Goal: Task Accomplishment & Management: Use online tool/utility

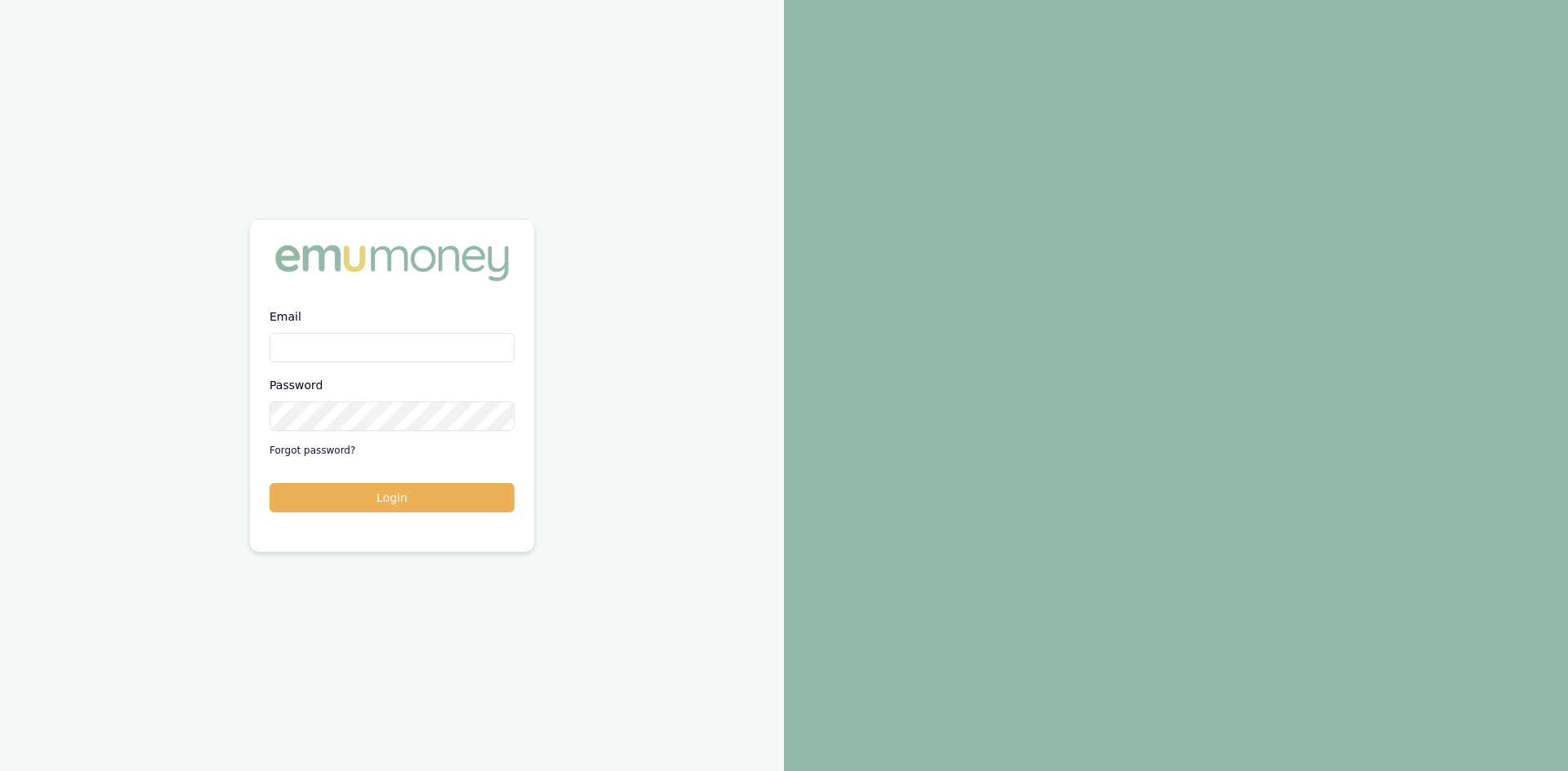
drag, startPoint x: 369, startPoint y: 343, endPoint x: 359, endPoint y: 344, distance: 10.0
click at [362, 348] on input "Email" at bounding box center [391, 348] width 245 height 29
type input "wendy.fonseka@emumoney.com.au"
click at [455, 487] on button "Login" at bounding box center [391, 497] width 245 height 29
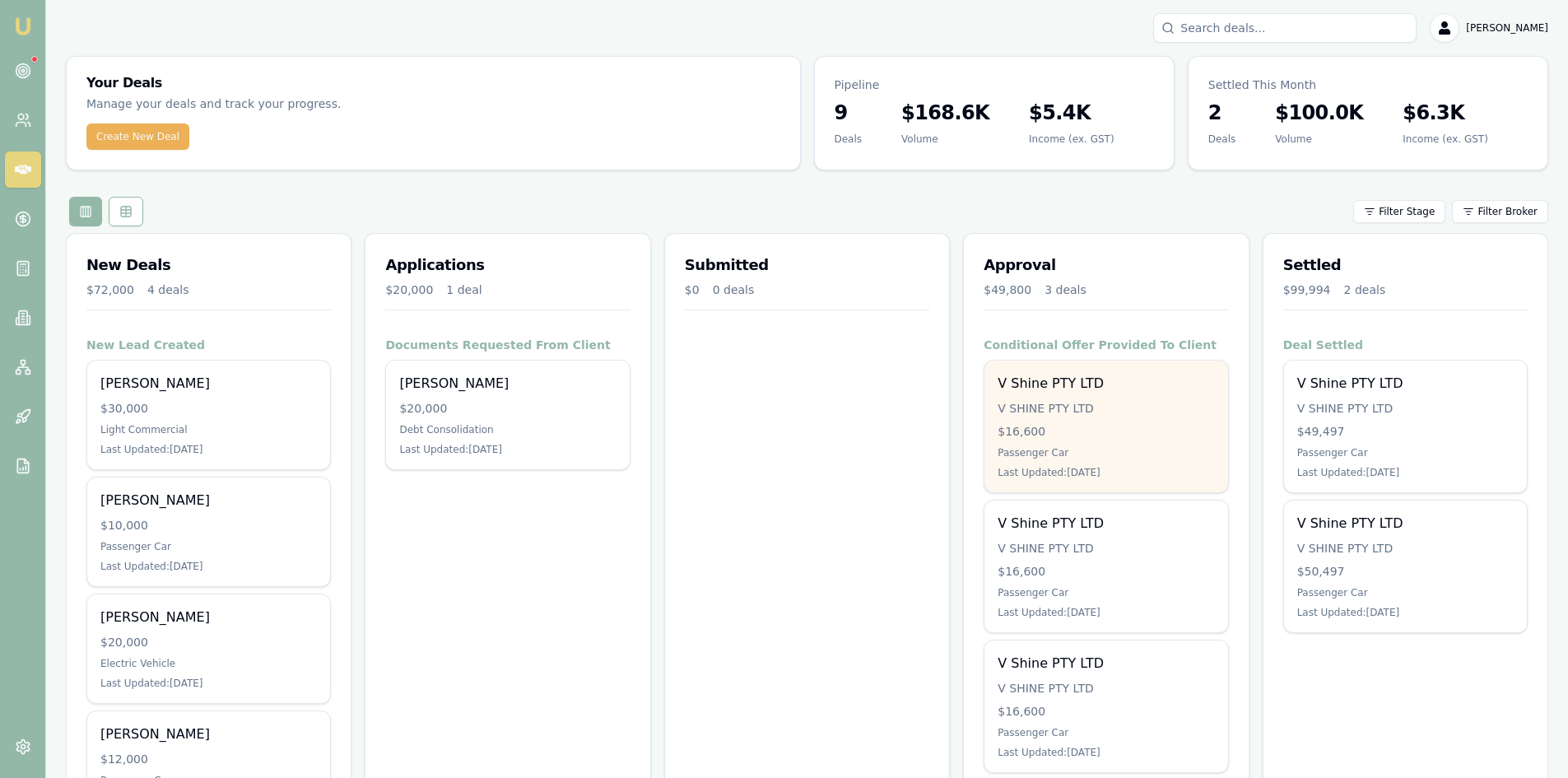
click at [1045, 412] on div "V SHINE PTY LTD" at bounding box center [1106, 408] width 217 height 17
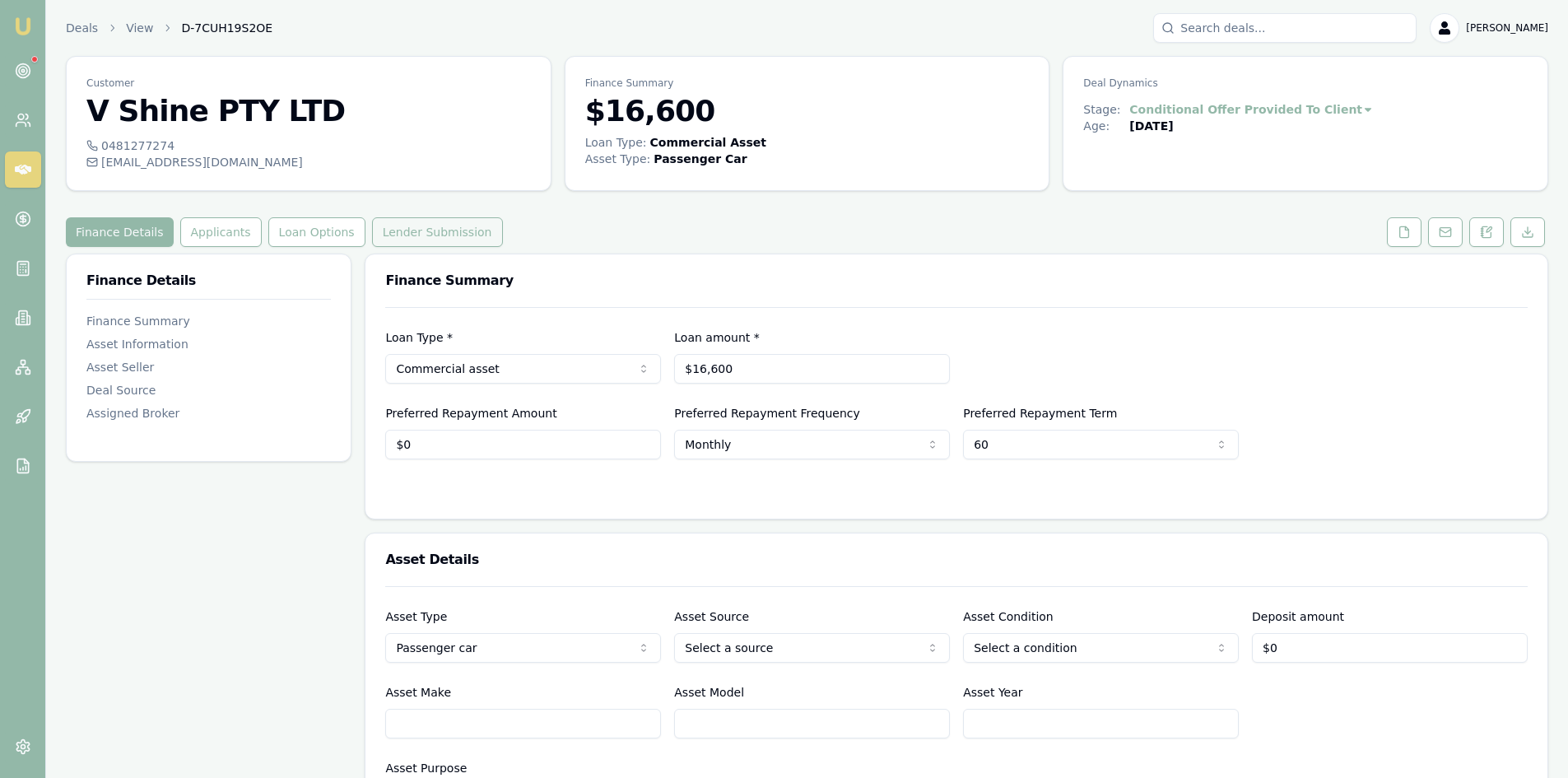
click at [415, 234] on button "Lender Submission" at bounding box center [437, 232] width 131 height 30
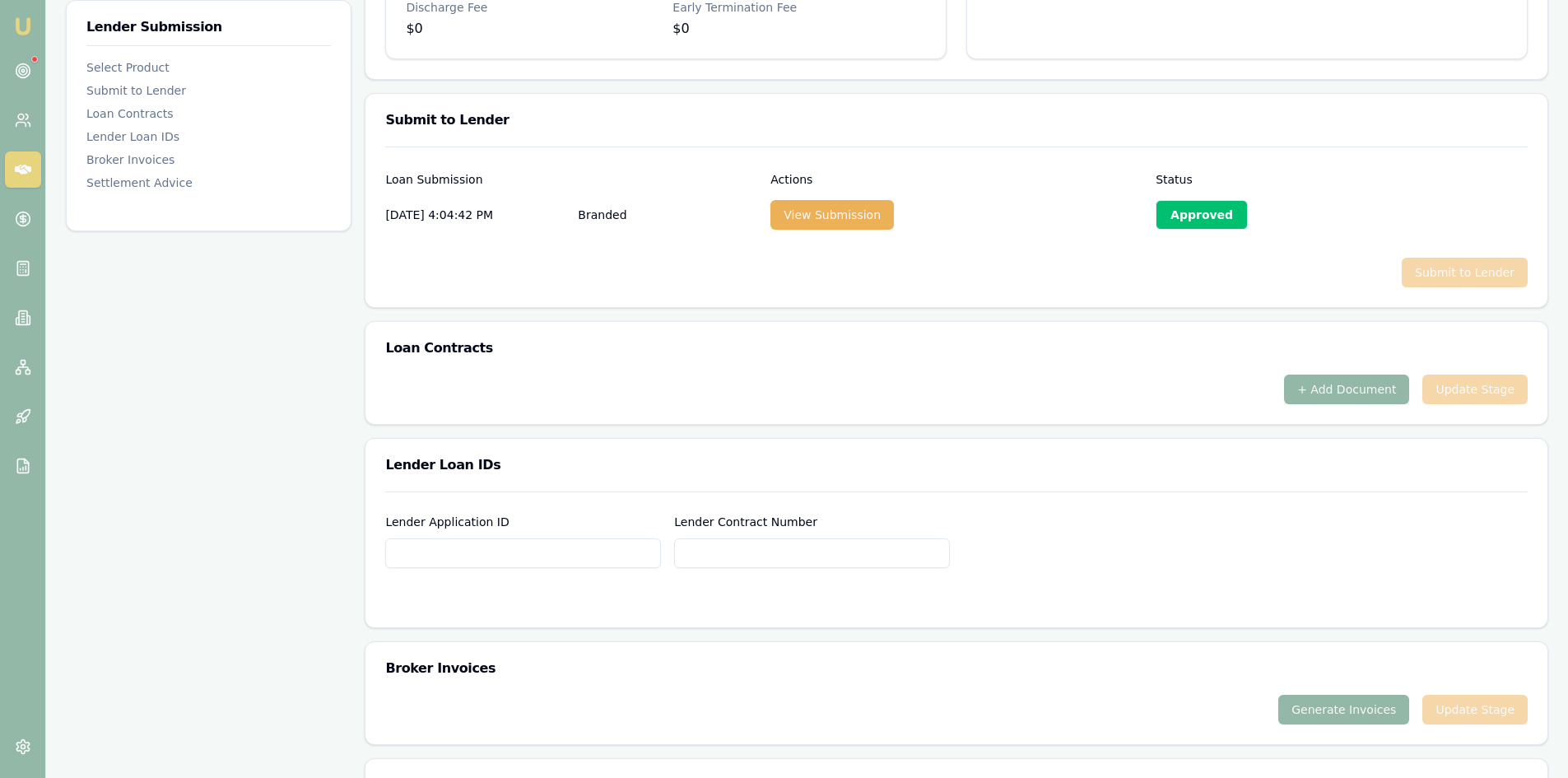
scroll to position [963, 0]
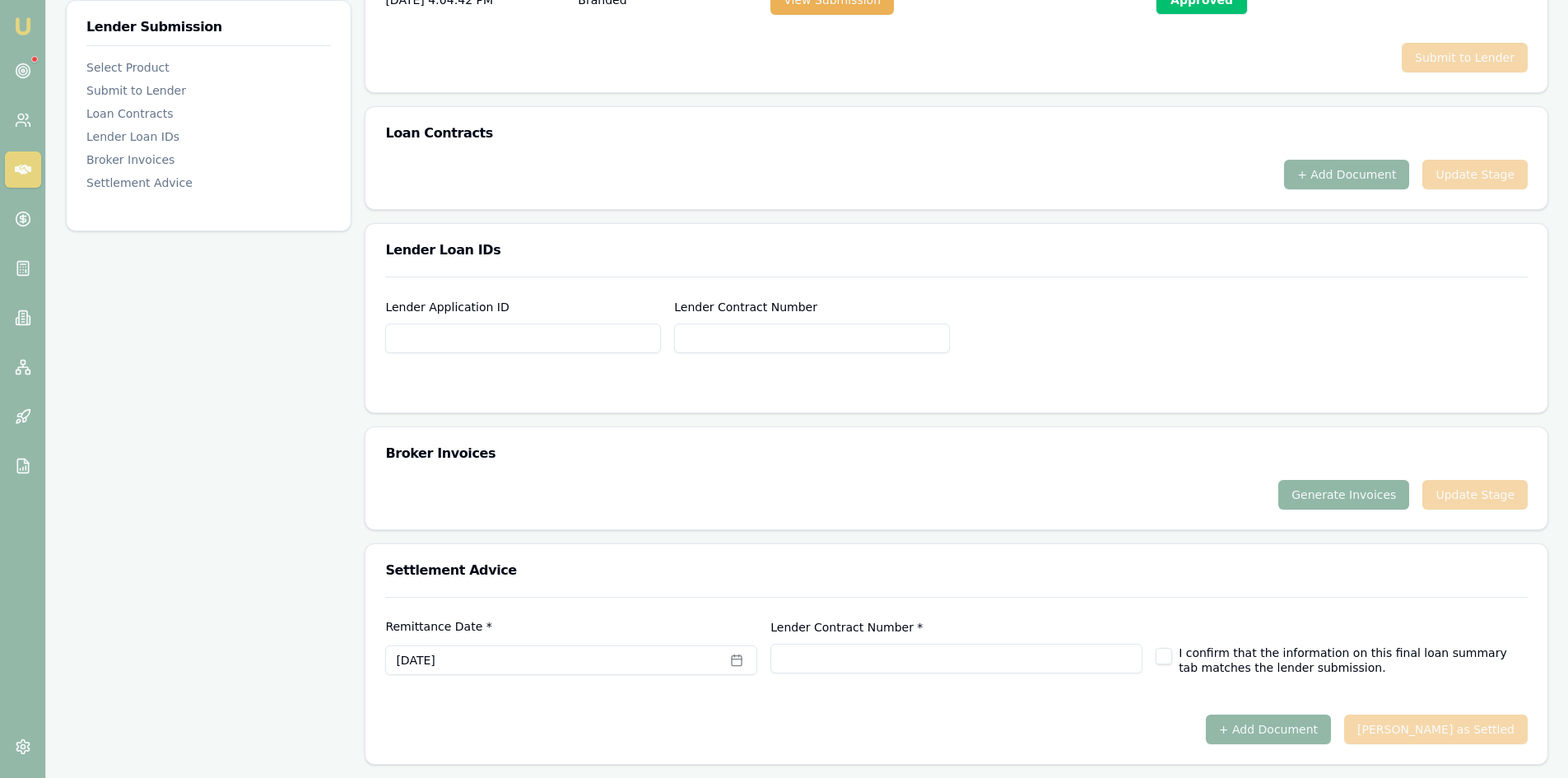
click at [1314, 496] on button "Generate Invoices" at bounding box center [1343, 495] width 131 height 30
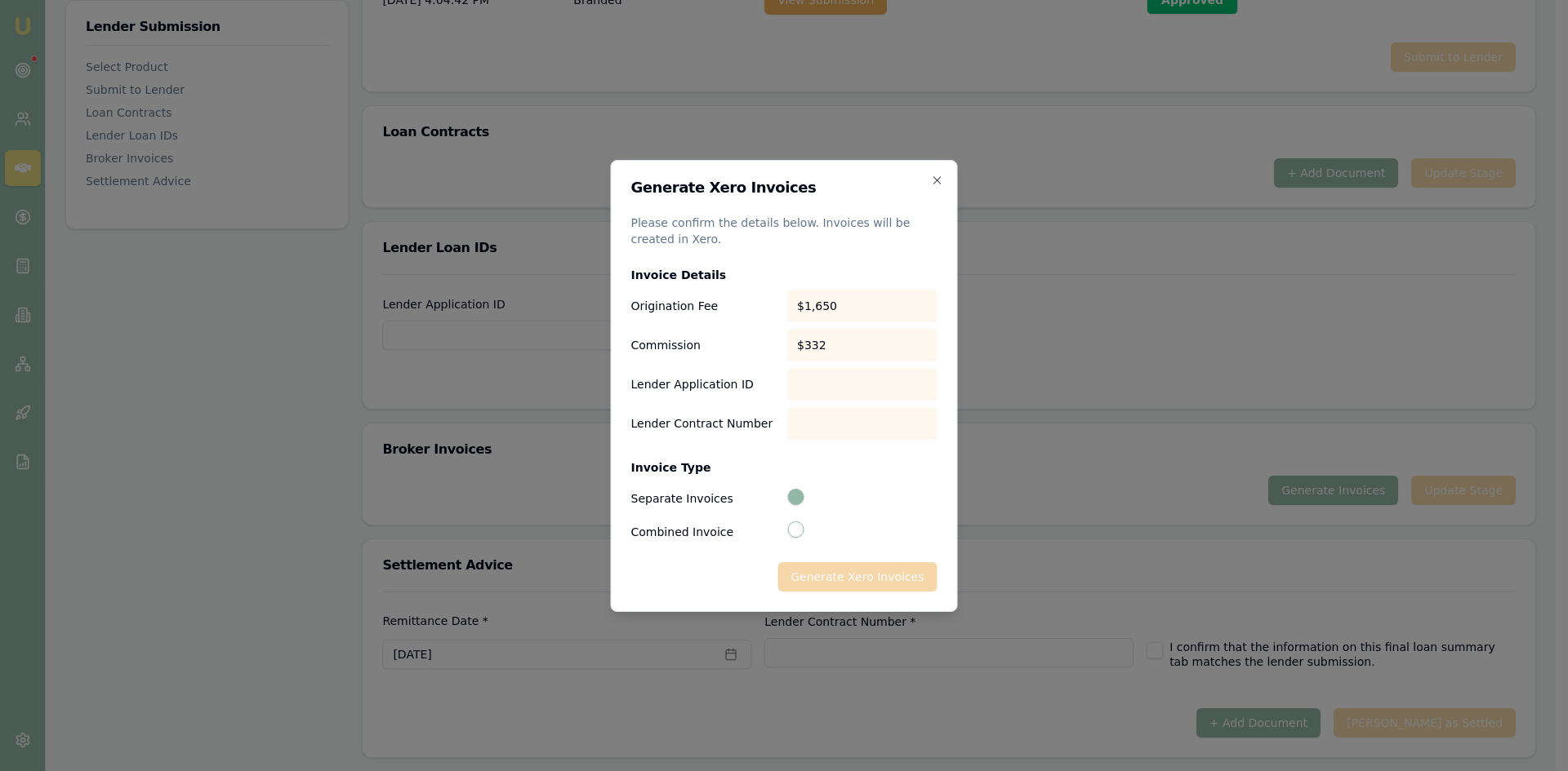
click at [938, 173] on div "Generate Xero Invoices Please confirm the details below. Invoices will be creat…" at bounding box center [784, 386] width 347 height 453
click at [938, 181] on icon "button" at bounding box center [937, 180] width 7 height 7
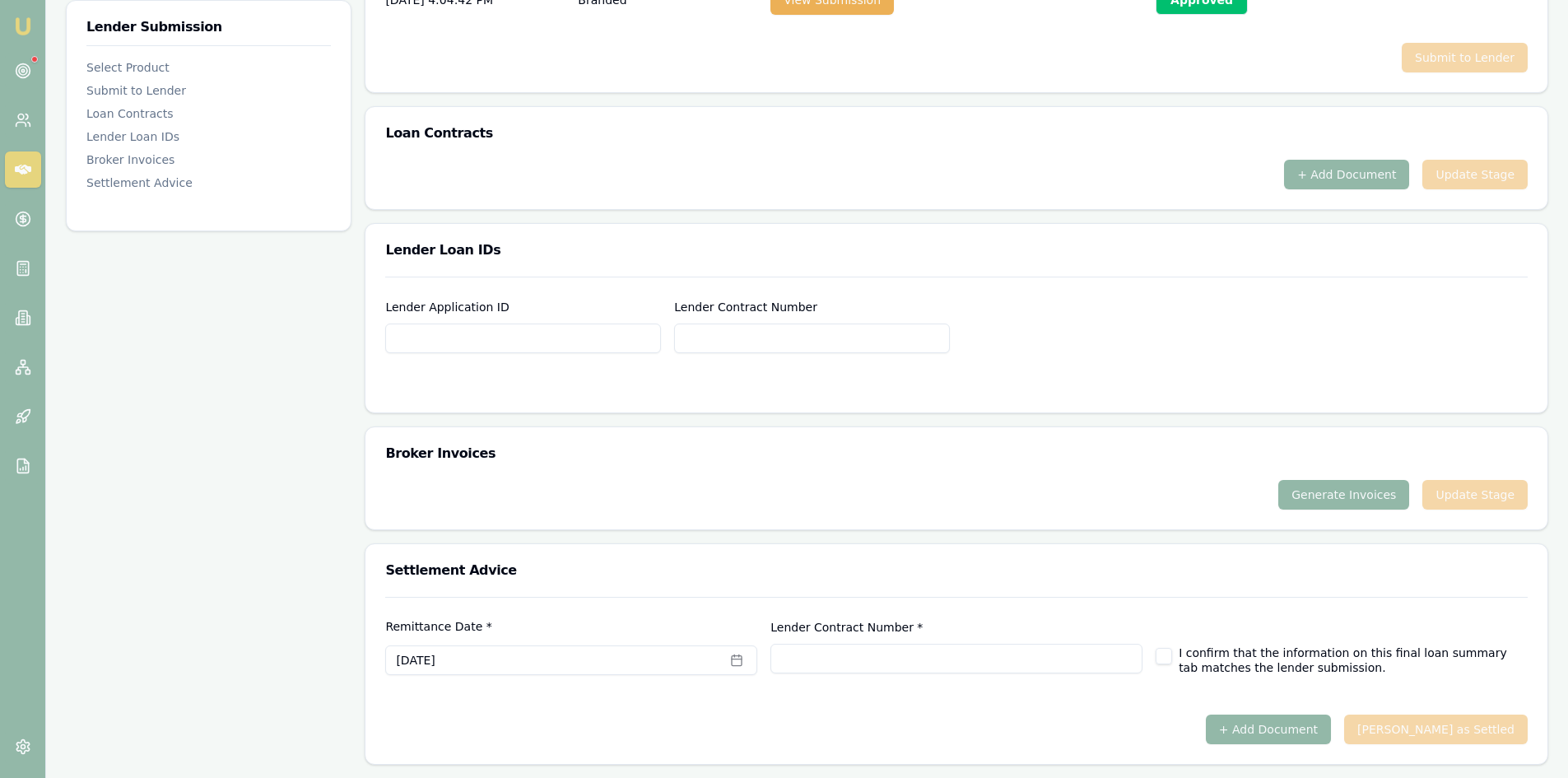
click at [550, 334] on input "Lender Application ID" at bounding box center [523, 339] width 276 height 30
paste input "3182581045"
type input "3182581045"
click at [1387, 488] on button "Generate Invoices" at bounding box center [1343, 495] width 131 height 30
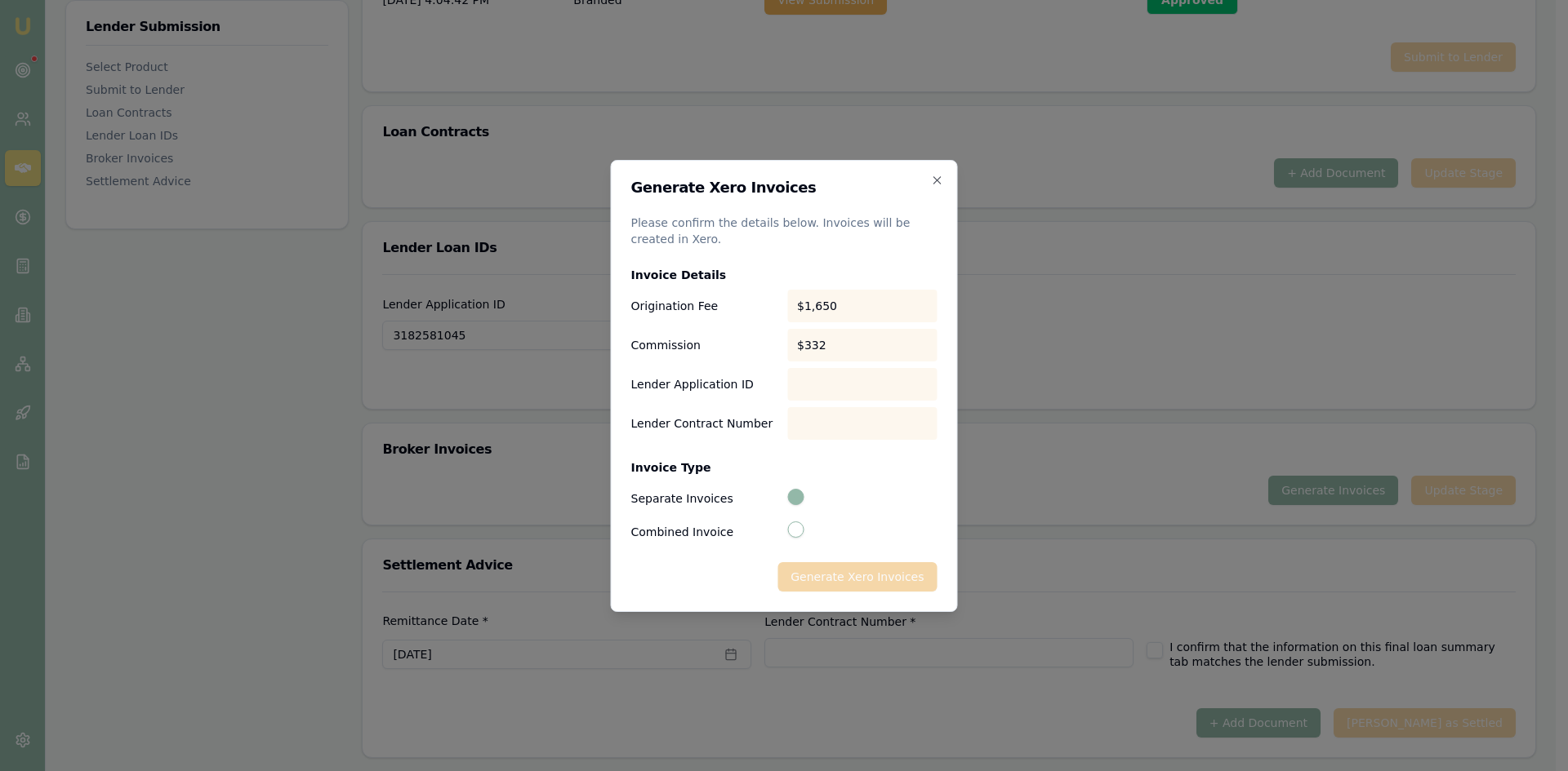
click at [849, 382] on div at bounding box center [862, 385] width 151 height 33
click at [942, 181] on icon "button" at bounding box center [937, 180] width 13 height 13
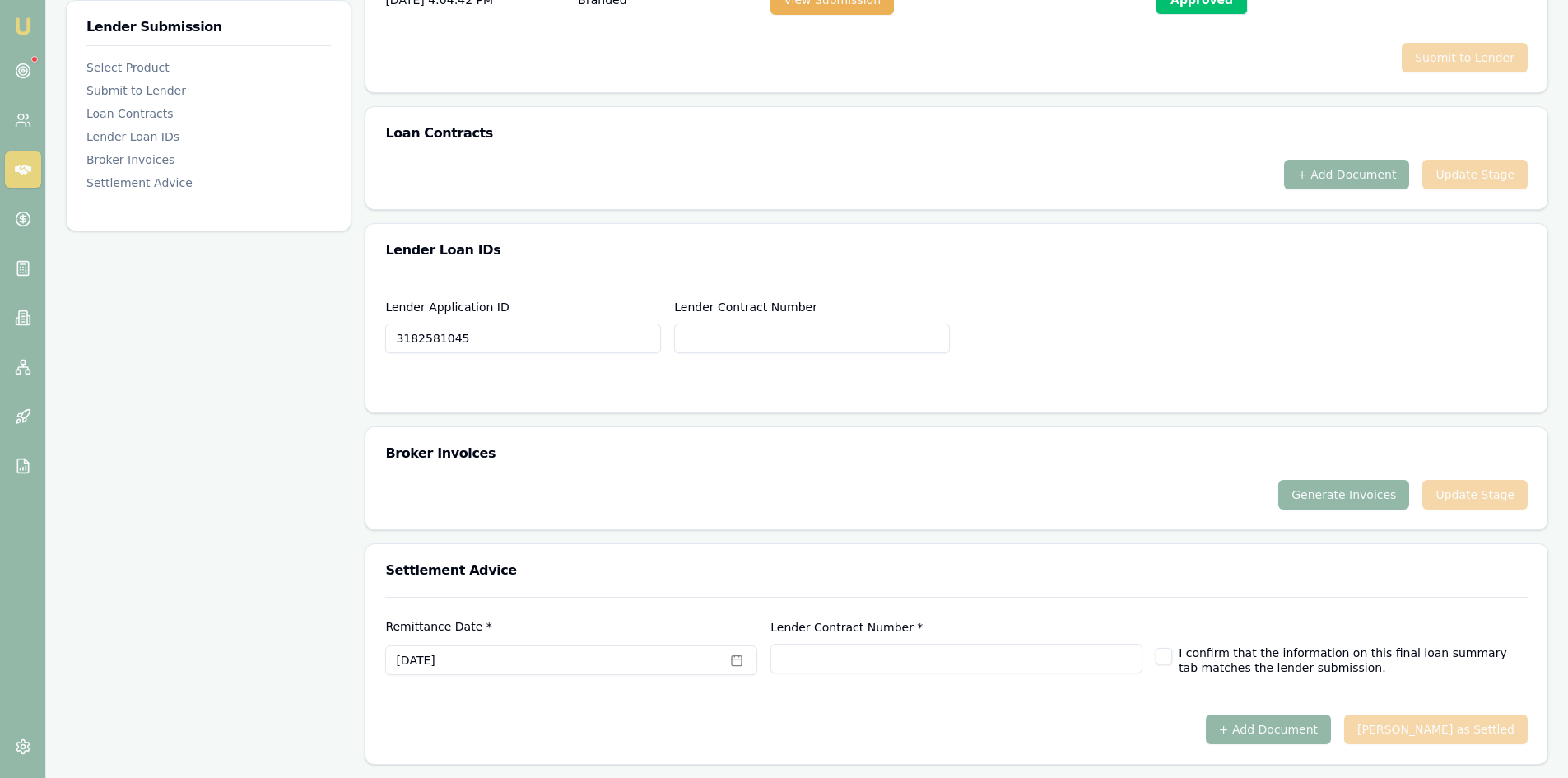
click at [732, 343] on input "Lender Contract Number" at bounding box center [812, 339] width 276 height 30
paste input "3182581045"
type input "3182581045"
click at [665, 380] on div at bounding box center [956, 386] width 1142 height 13
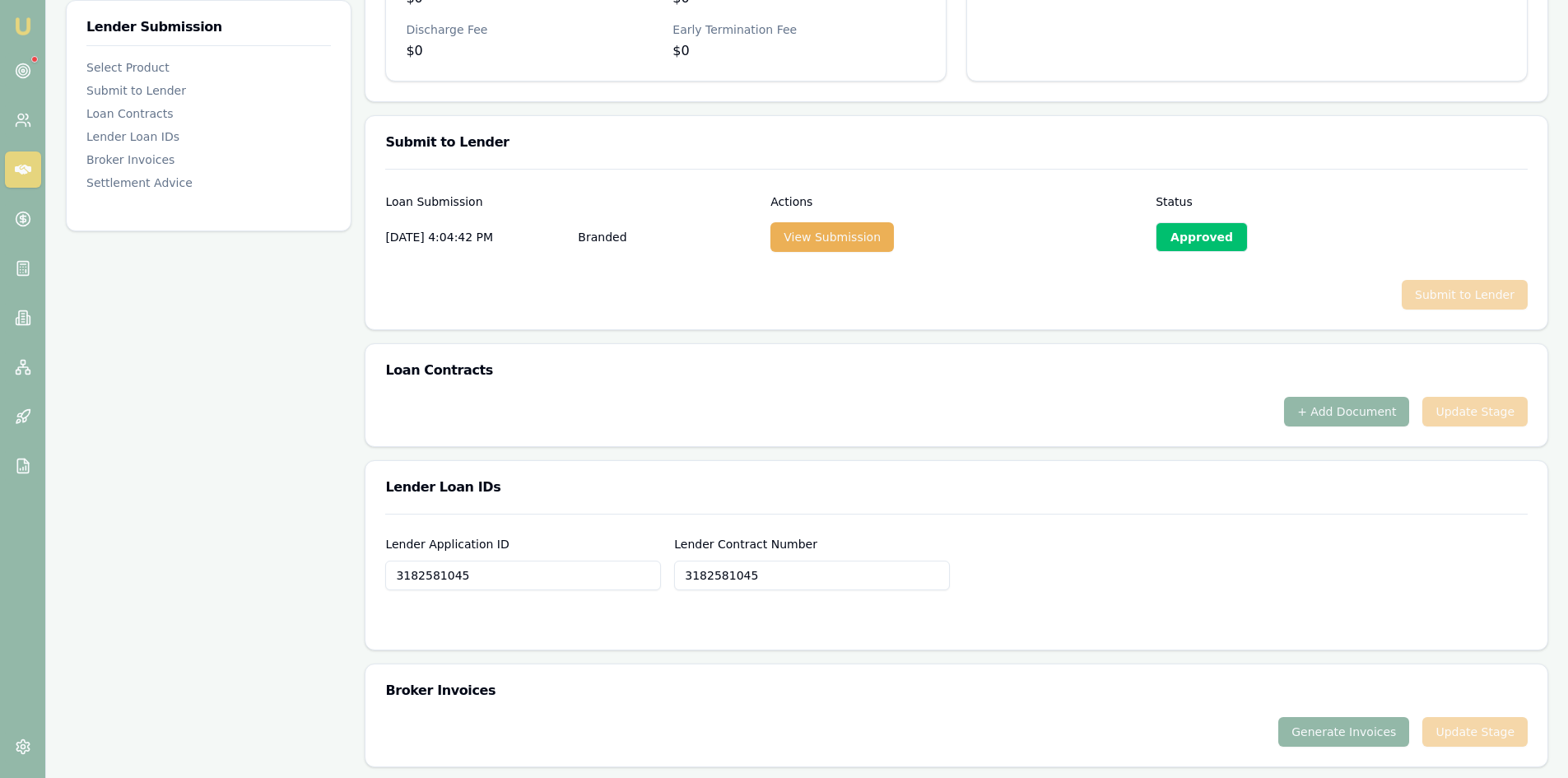
scroll to position [716, 0]
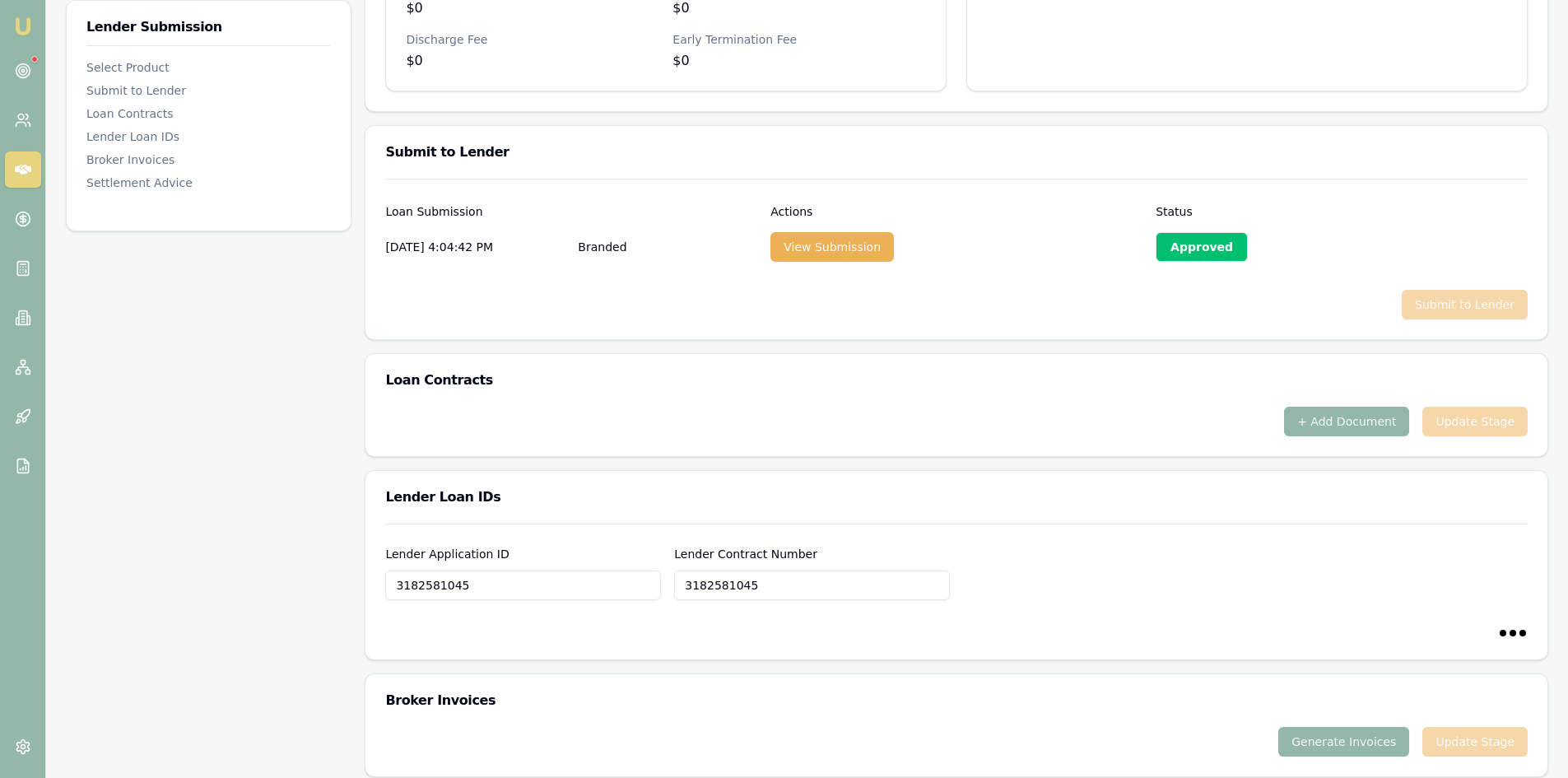
type input "3182581045"
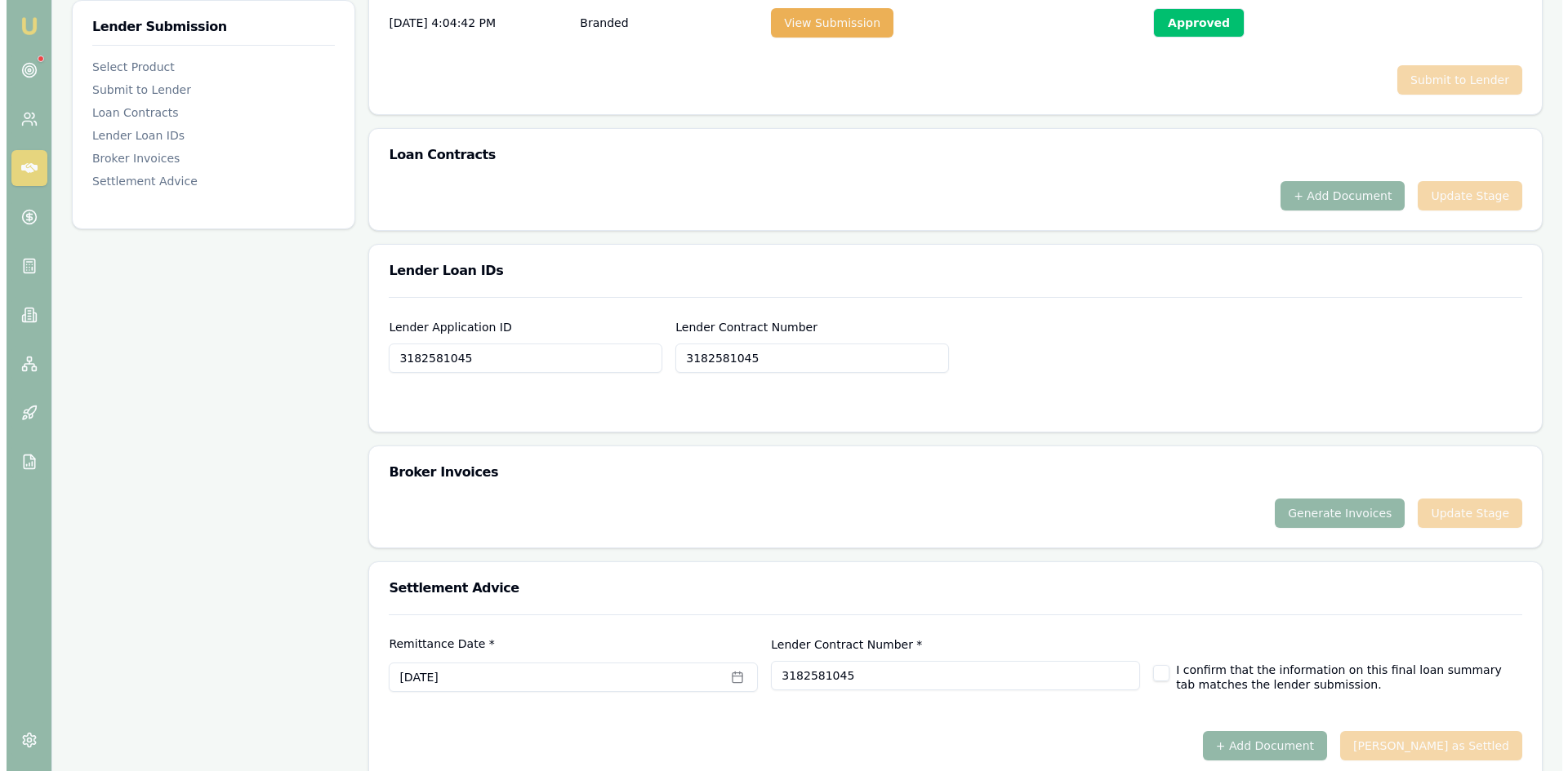
scroll to position [955, 0]
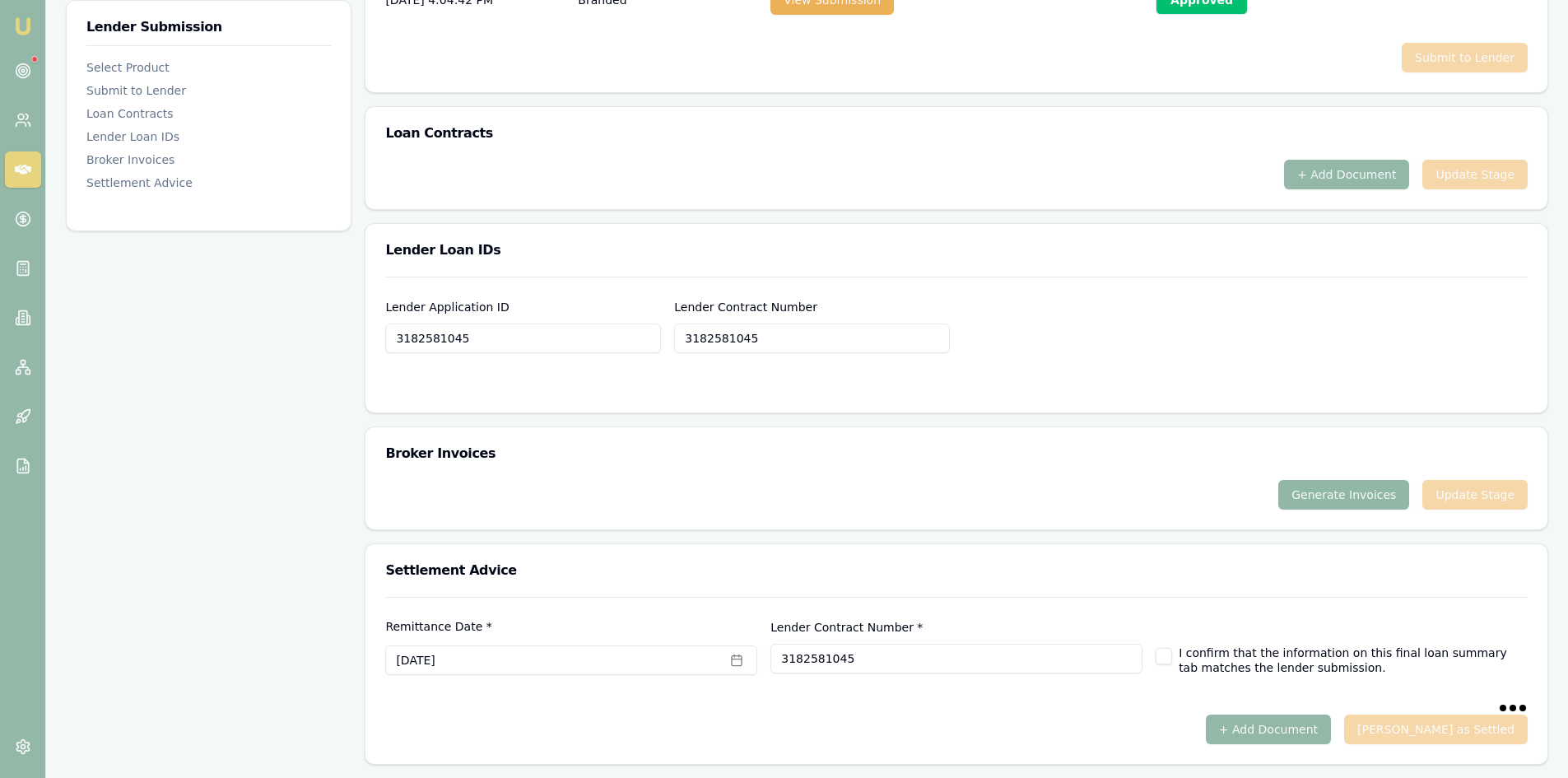
click at [1310, 488] on button "Generate Invoices" at bounding box center [1343, 495] width 131 height 30
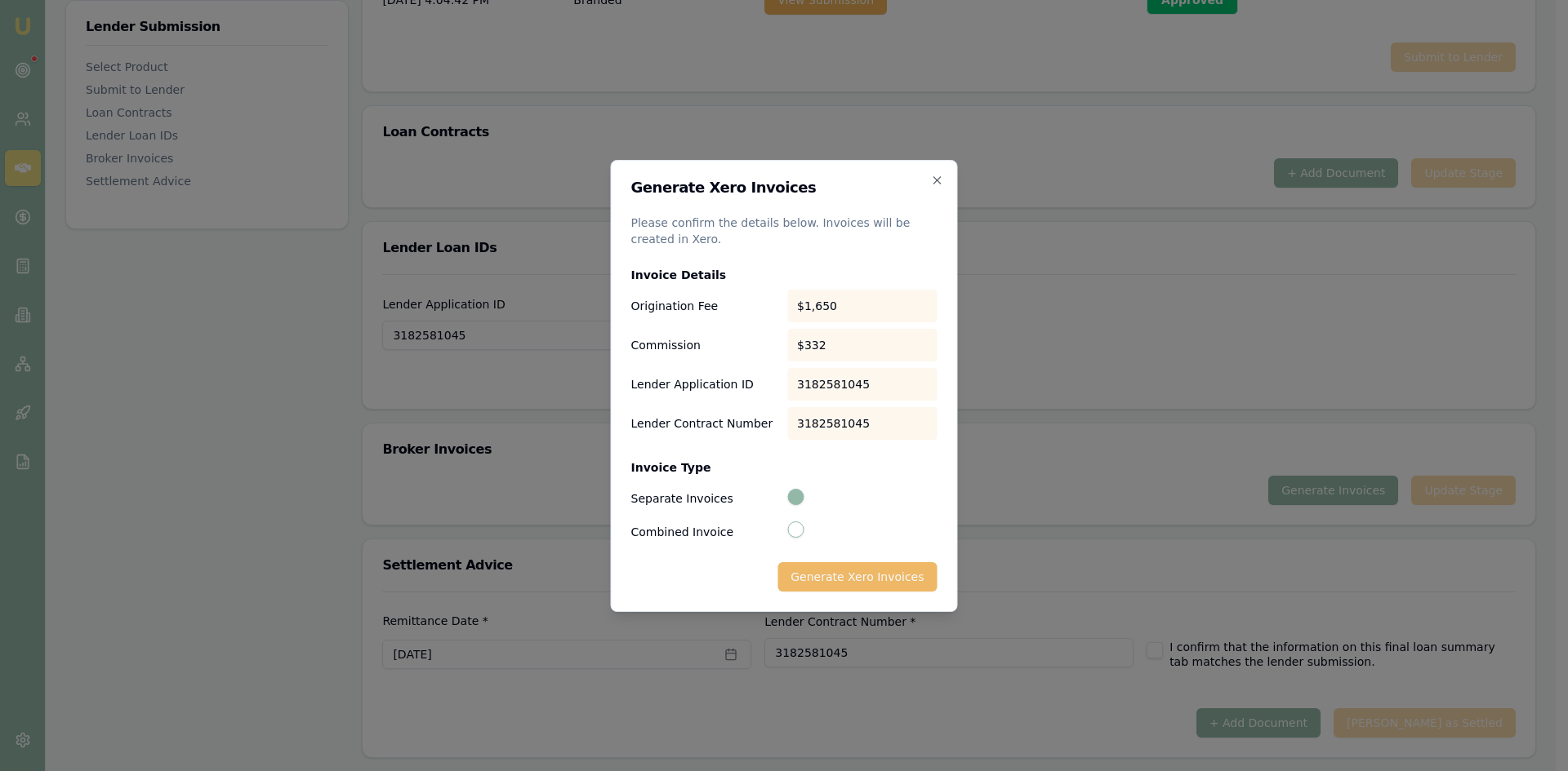
click at [887, 573] on button "Generate Xero Invoices" at bounding box center [857, 577] width 159 height 29
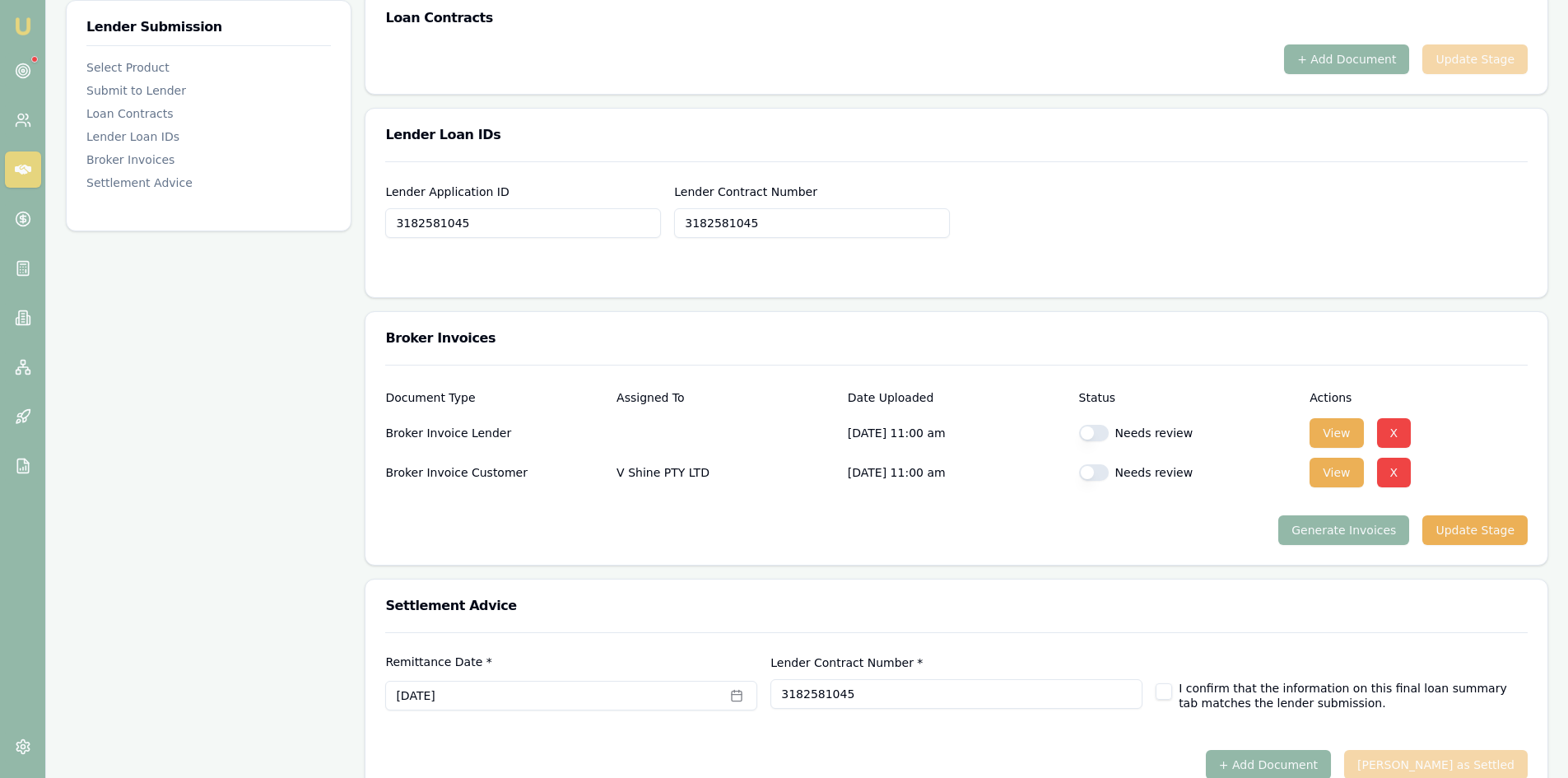
scroll to position [1113, 0]
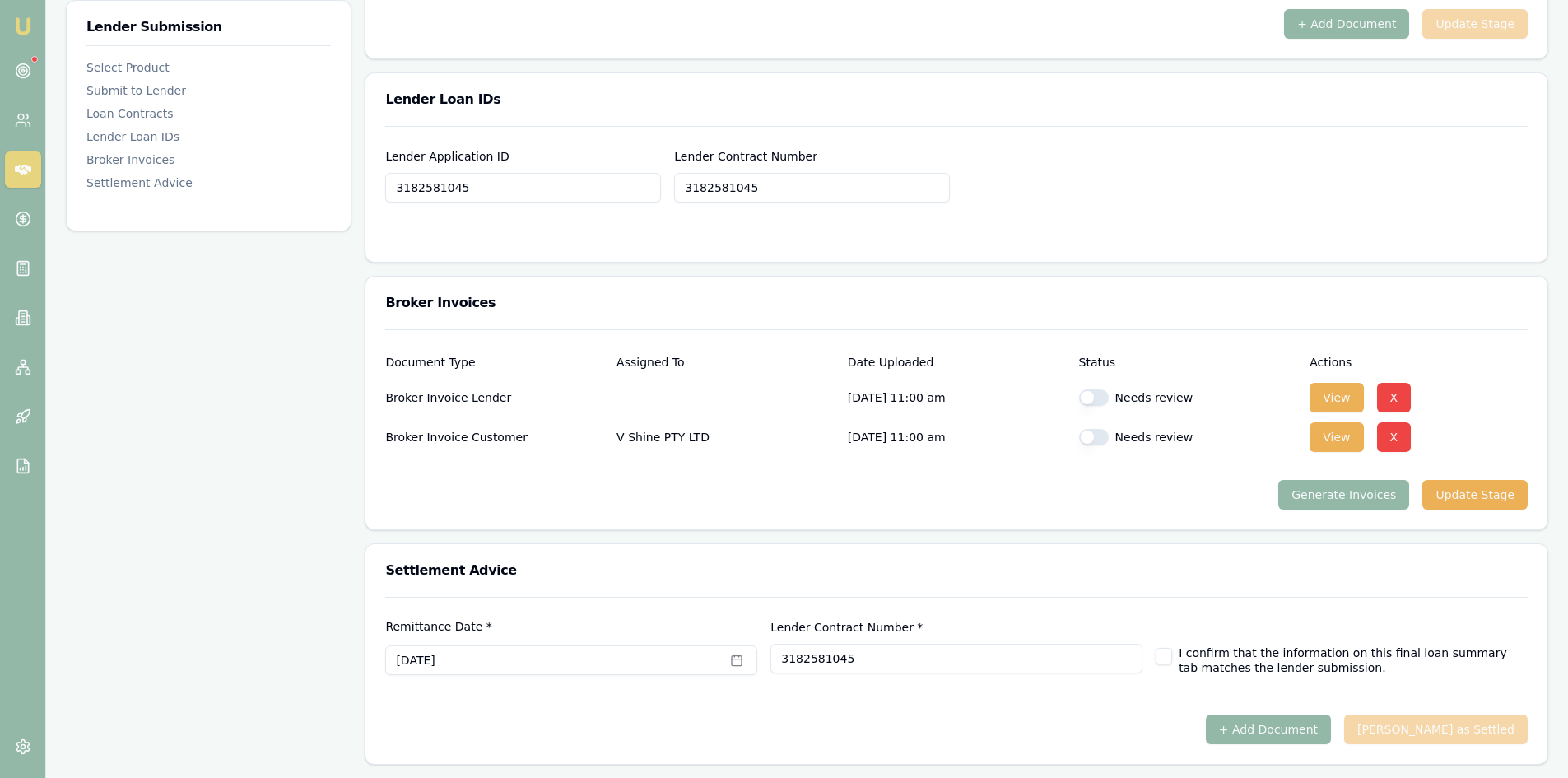
click at [1086, 397] on button "button" at bounding box center [1094, 398] width 30 height 17
checkbox input "true"
click at [1089, 433] on button "button" at bounding box center [1094, 437] width 30 height 17
checkbox input "true"
click at [1318, 399] on button "View" at bounding box center [1337, 398] width 54 height 30
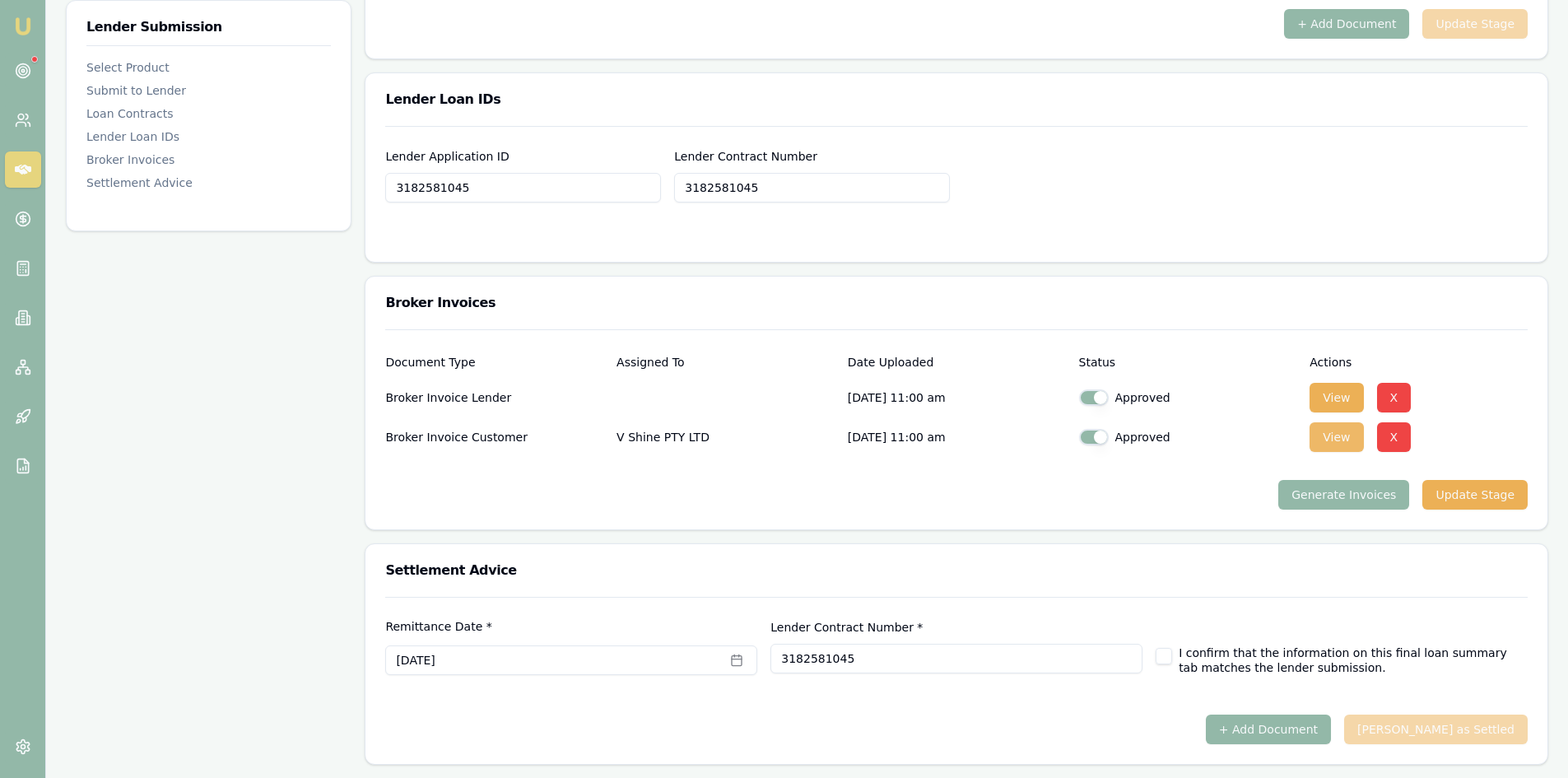
click at [1325, 445] on button "View" at bounding box center [1337, 437] width 54 height 30
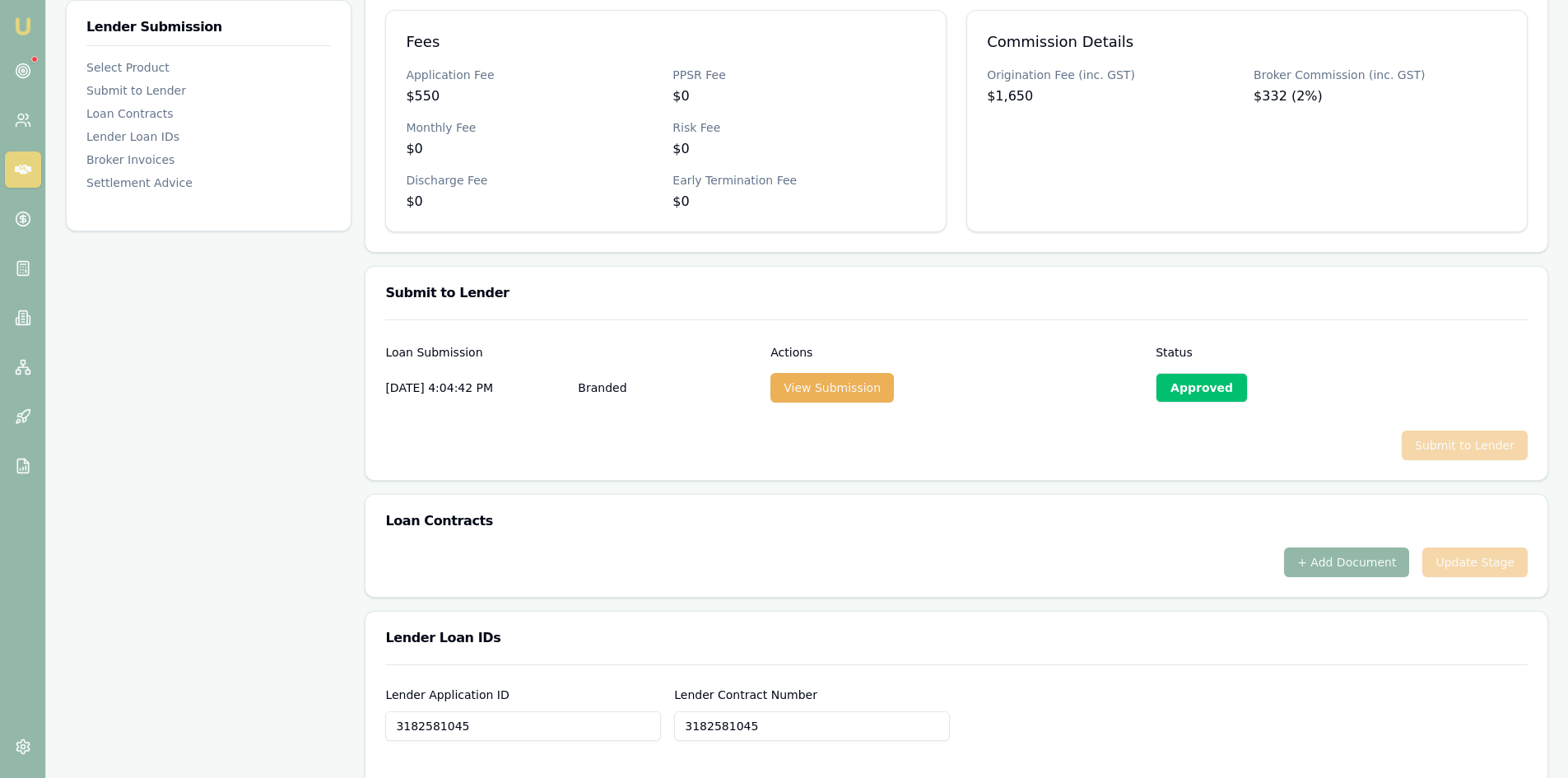
scroll to position [43, 0]
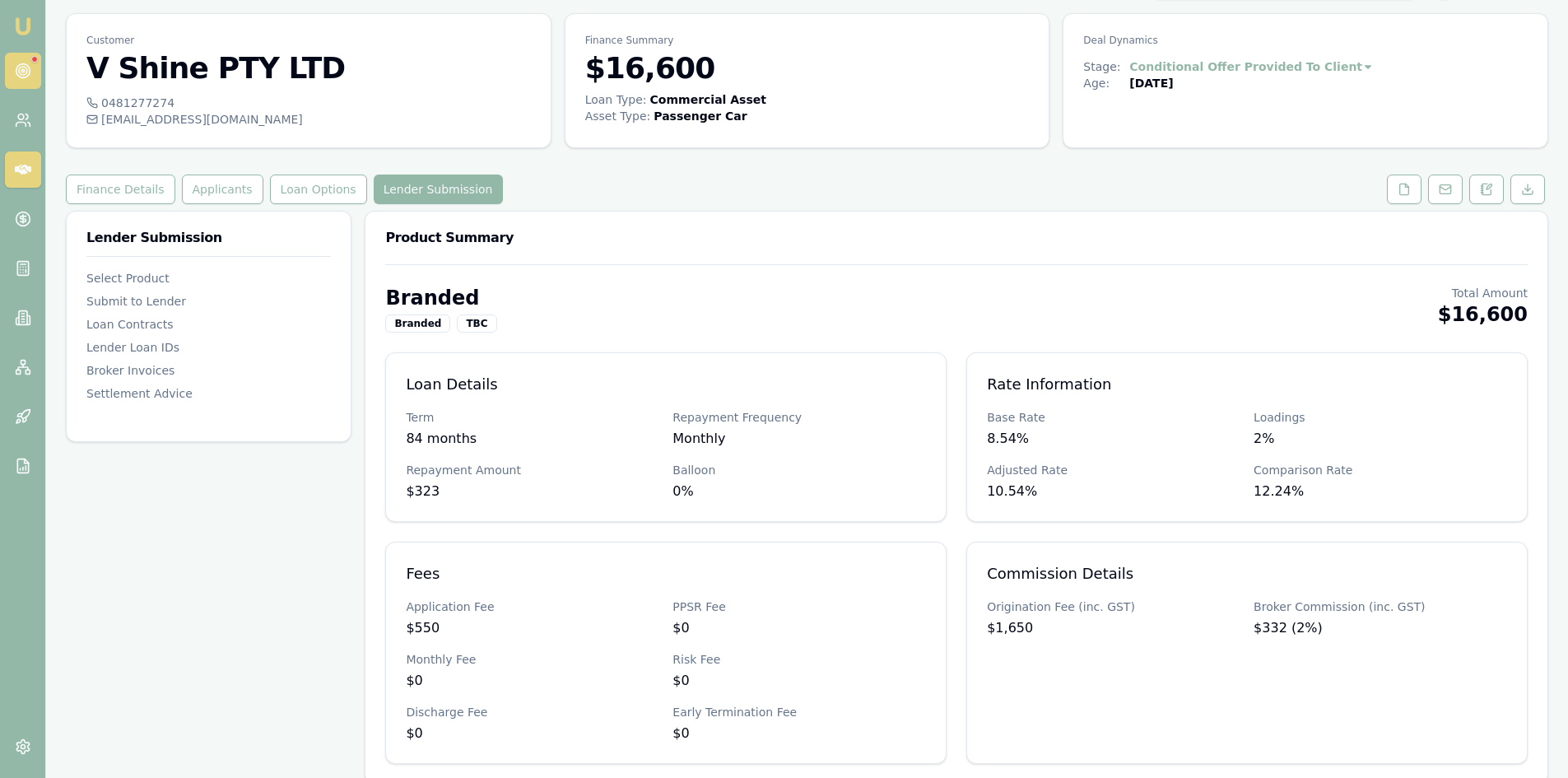
click at [15, 71] on icon at bounding box center [23, 71] width 17 height 17
